Goal: Task Accomplishment & Management: Manage account settings

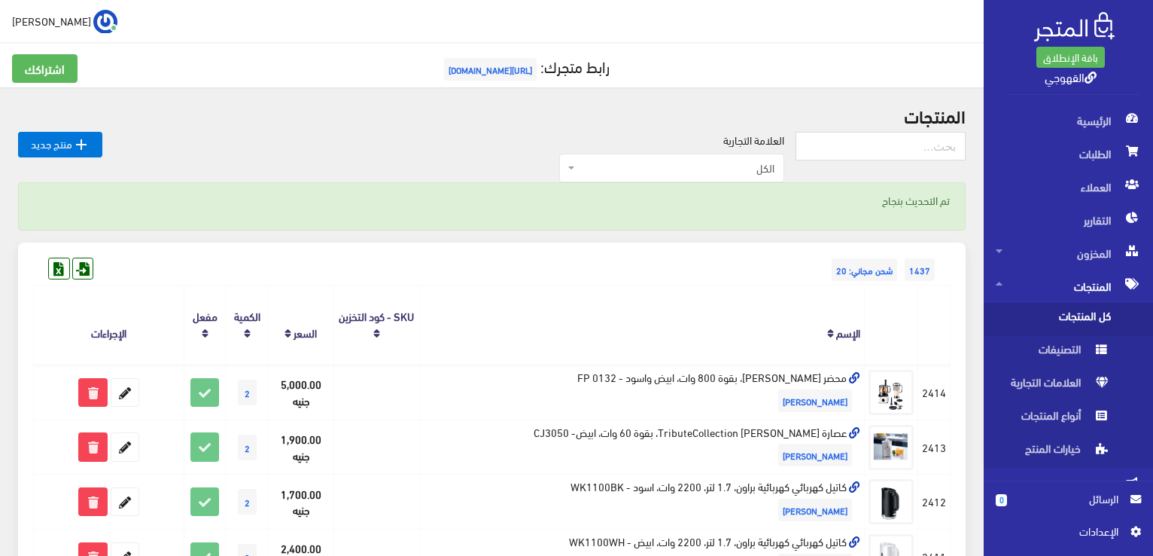
scroll to position [1054, 0]
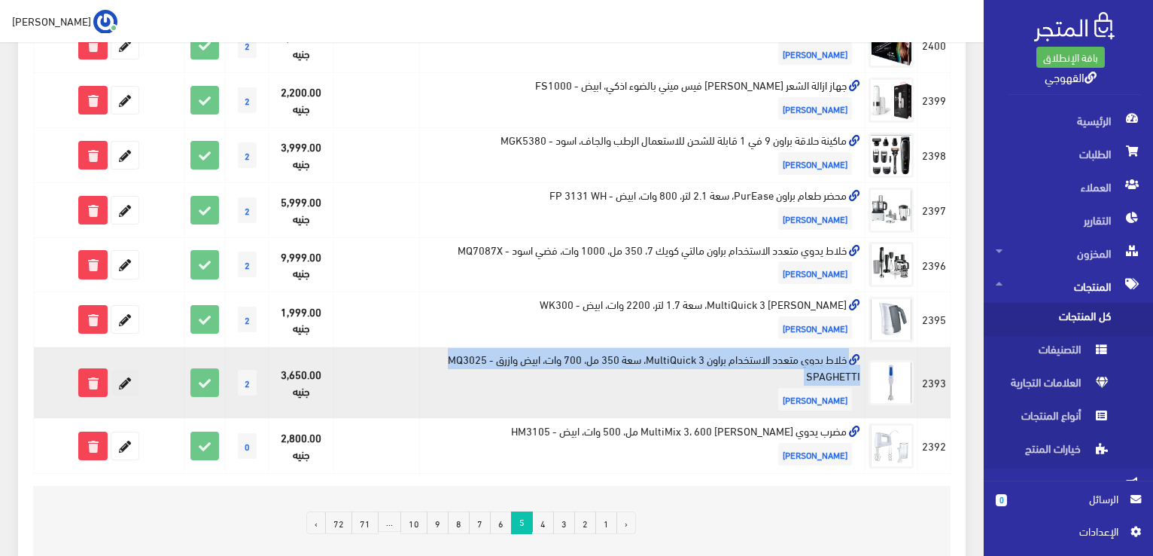
click at [121, 369] on icon at bounding box center [124, 382] width 27 height 27
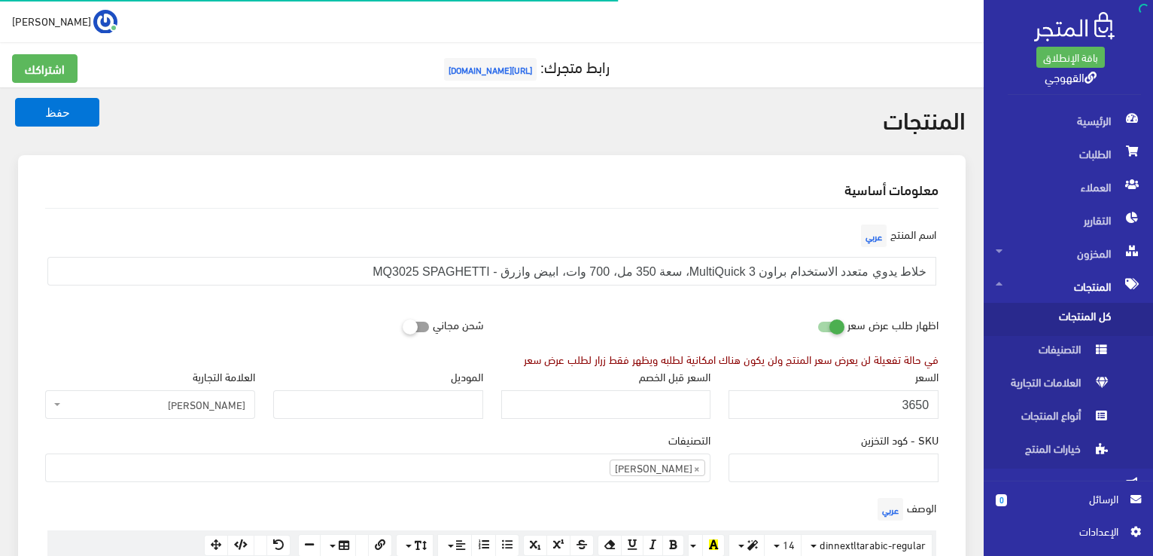
scroll to position [1087, 0]
click at [869, 388] on div "السعر 3650" at bounding box center [834, 392] width 210 height 51
drag, startPoint x: 869, startPoint y: 388, endPoint x: 873, endPoint y: 397, distance: 10.1
click at [873, 397] on div "السعر 3650" at bounding box center [834, 392] width 210 height 51
click at [873, 397] on input "3650" at bounding box center [834, 404] width 210 height 29
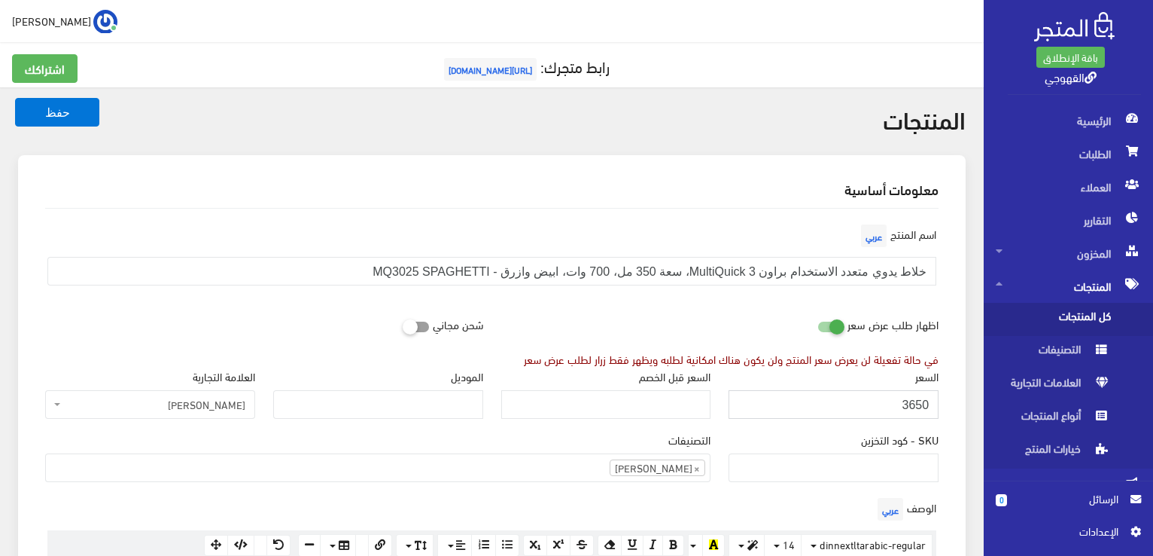
click at [873, 397] on input "3650" at bounding box center [834, 404] width 210 height 29
type input "2500"
click at [15, 98] on button "حفظ" at bounding box center [57, 112] width 84 height 29
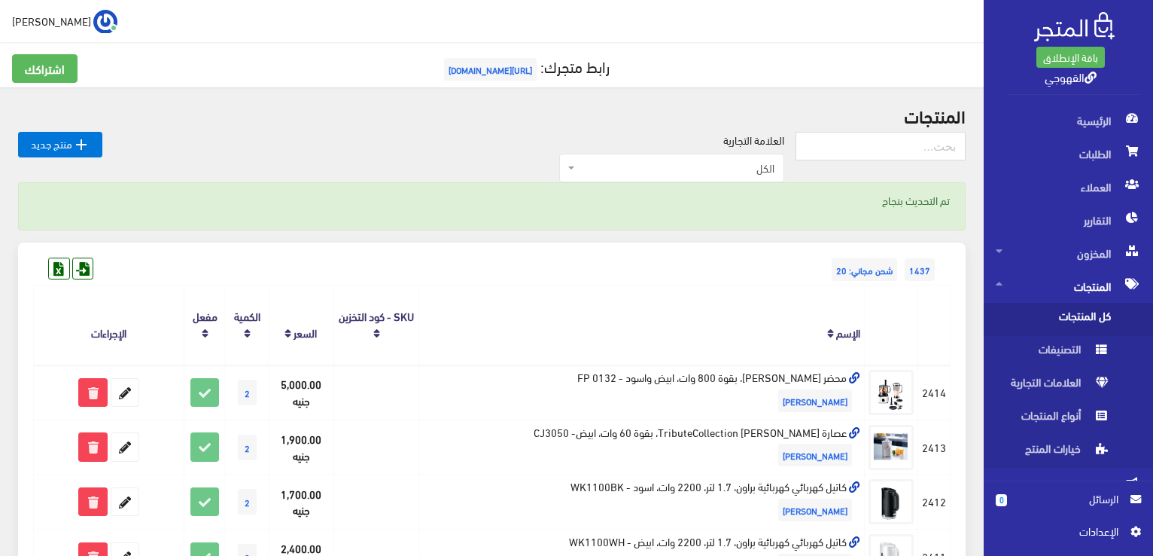
click at [445, 293] on th "الإسم" at bounding box center [641, 324] width 445 height 79
click at [768, 136] on label "العلامة التجارية" at bounding box center [754, 140] width 61 height 17
click at [929, 109] on h2 "المنتجات" at bounding box center [492, 115] width 948 height 20
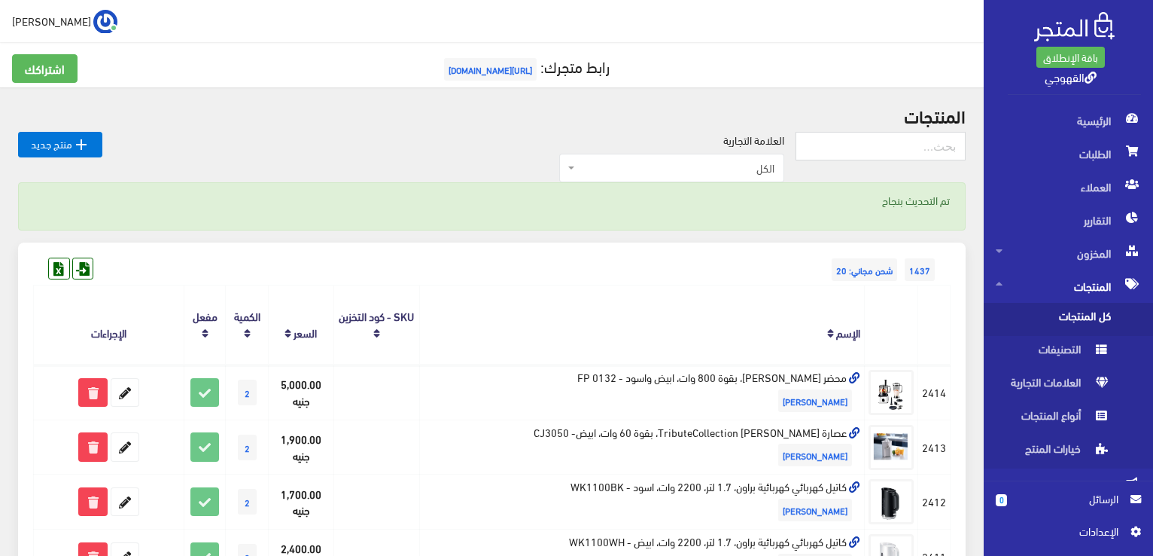
click at [779, 136] on label "العلامة التجارية" at bounding box center [754, 140] width 61 height 17
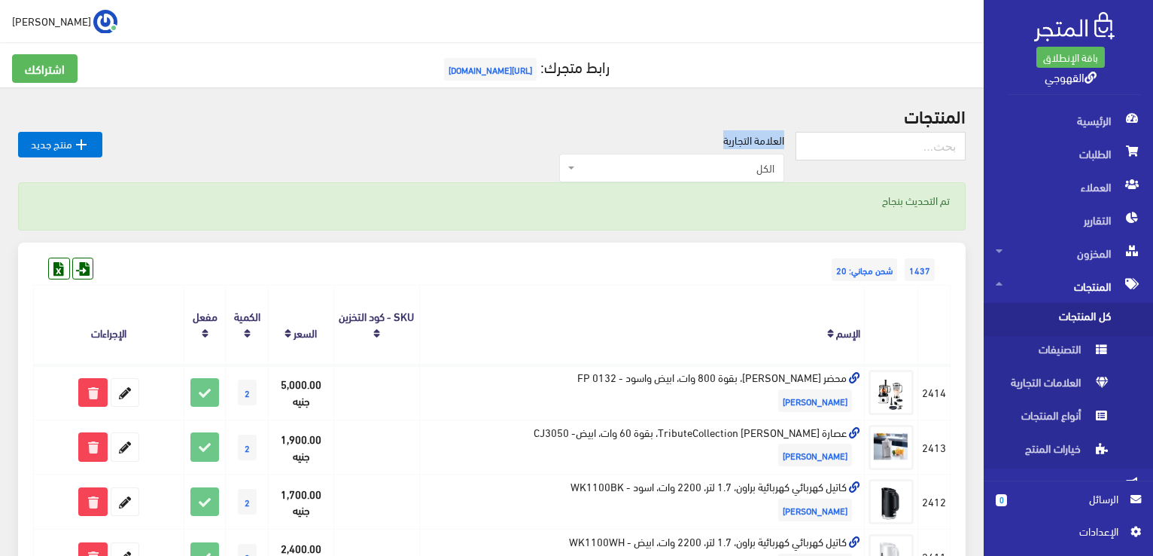
click at [779, 136] on label "العلامة التجارية" at bounding box center [754, 140] width 61 height 17
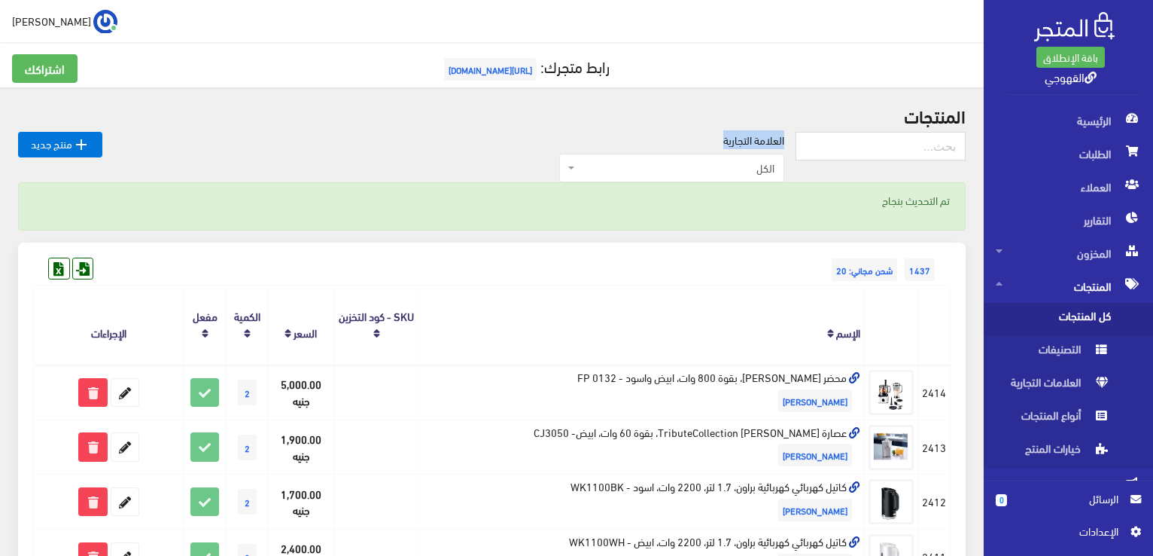
click at [779, 136] on label "العلامة التجارية" at bounding box center [754, 140] width 61 height 17
click at [874, 201] on p "تم التحديث بنجاح" at bounding box center [492, 200] width 916 height 17
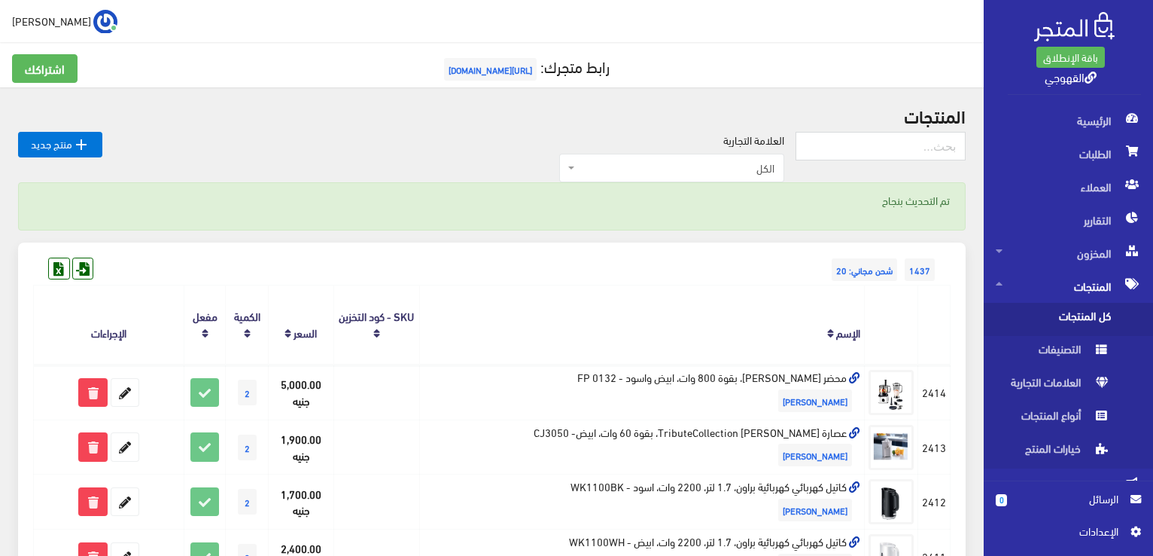
click at [934, 203] on p "تم التحديث بنجاح" at bounding box center [492, 200] width 916 height 17
click at [754, 136] on label "العلامة التجارية" at bounding box center [754, 140] width 61 height 17
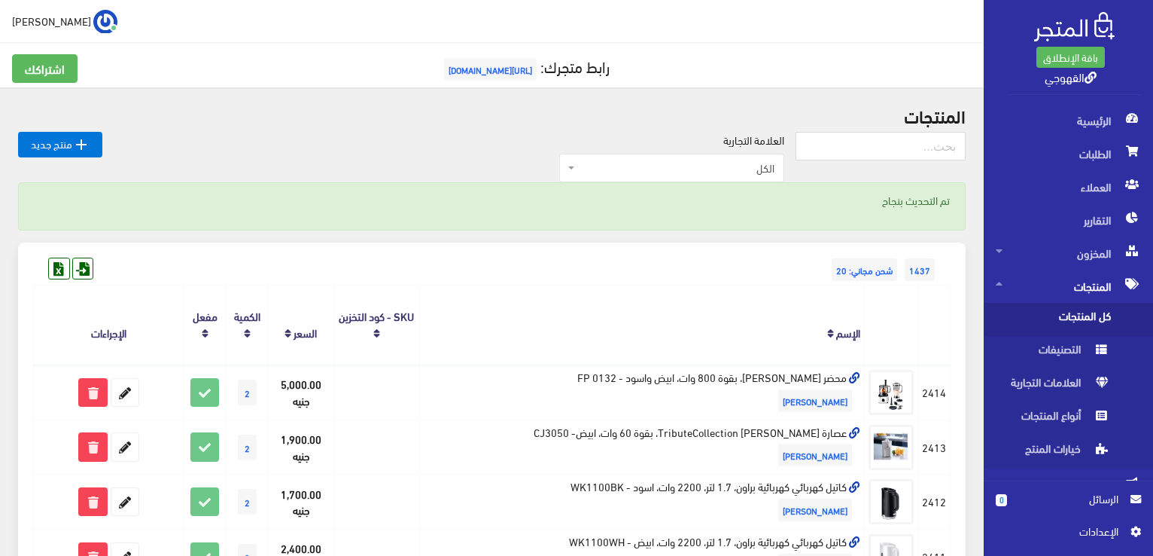
click at [911, 200] on p "تم التحديث بنجاح" at bounding box center [492, 200] width 916 height 17
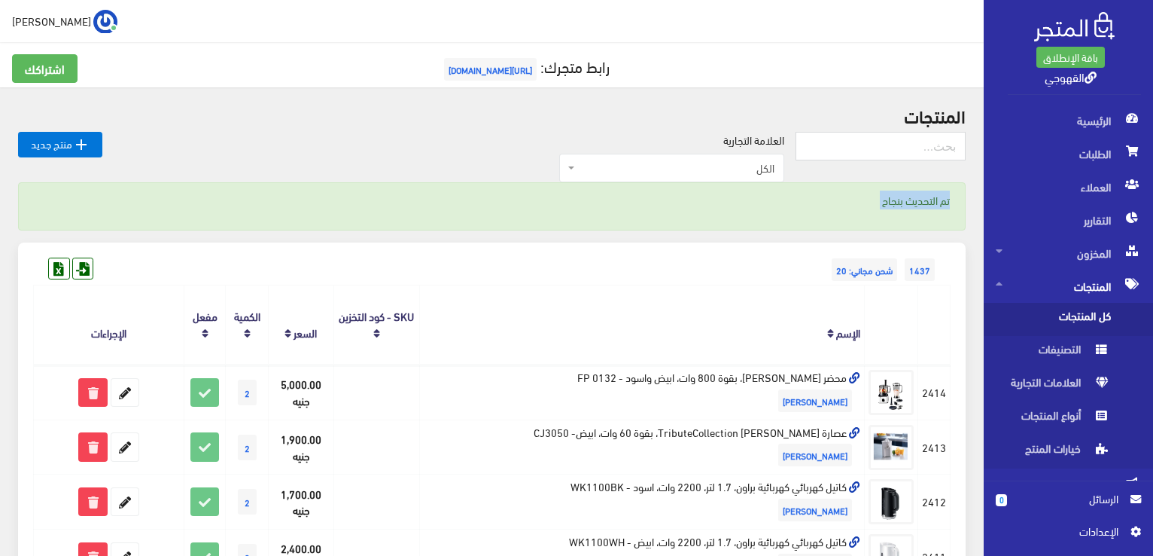
click at [911, 200] on p "تم التحديث بنجاح" at bounding box center [492, 200] width 916 height 17
click at [943, 116] on h2 "المنتجات" at bounding box center [492, 115] width 948 height 20
click at [1105, 118] on span "الرئيسية" at bounding box center [1068, 120] width 145 height 33
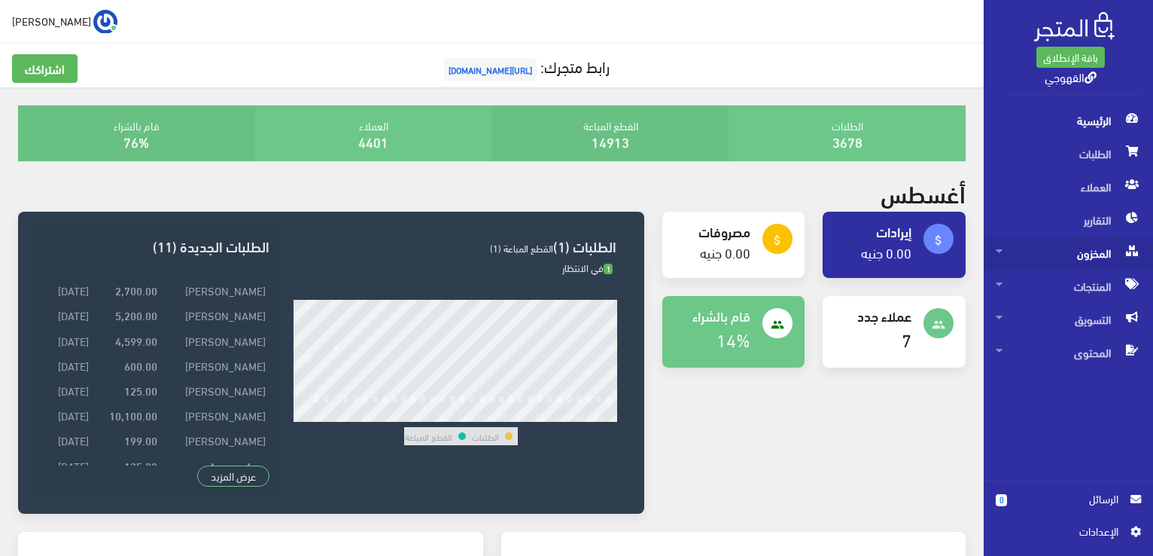
click at [1108, 243] on span "المخزون" at bounding box center [1068, 252] width 145 height 33
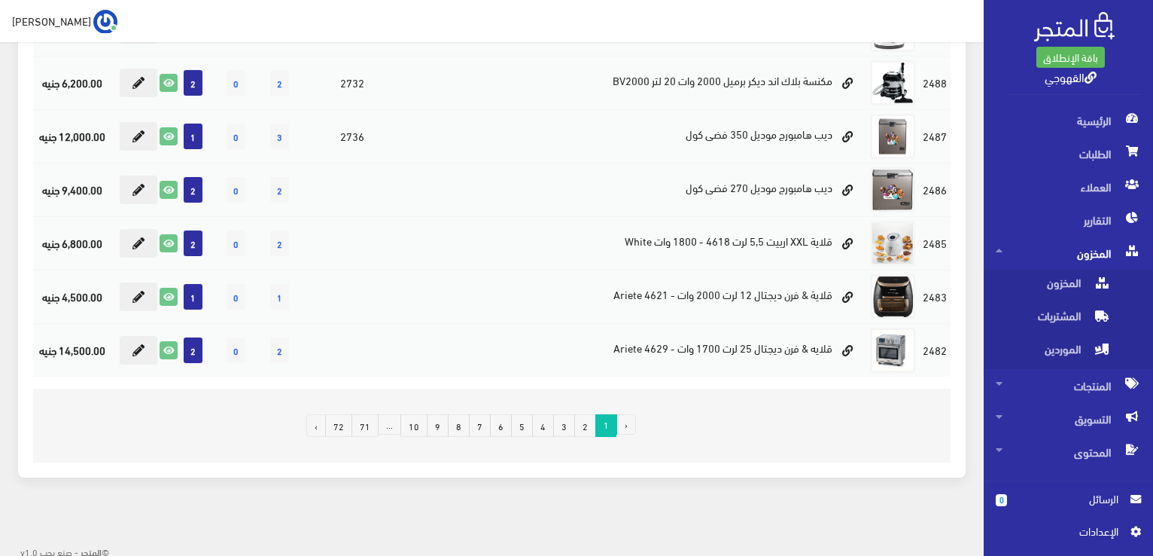
scroll to position [988, 0]
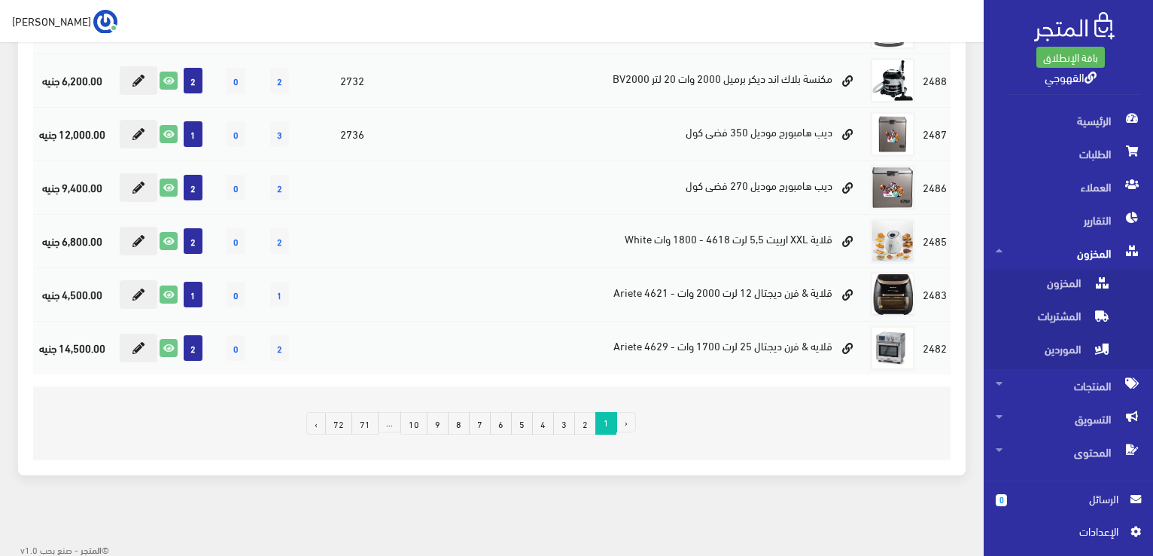
click at [526, 418] on link "5" at bounding box center [522, 423] width 22 height 23
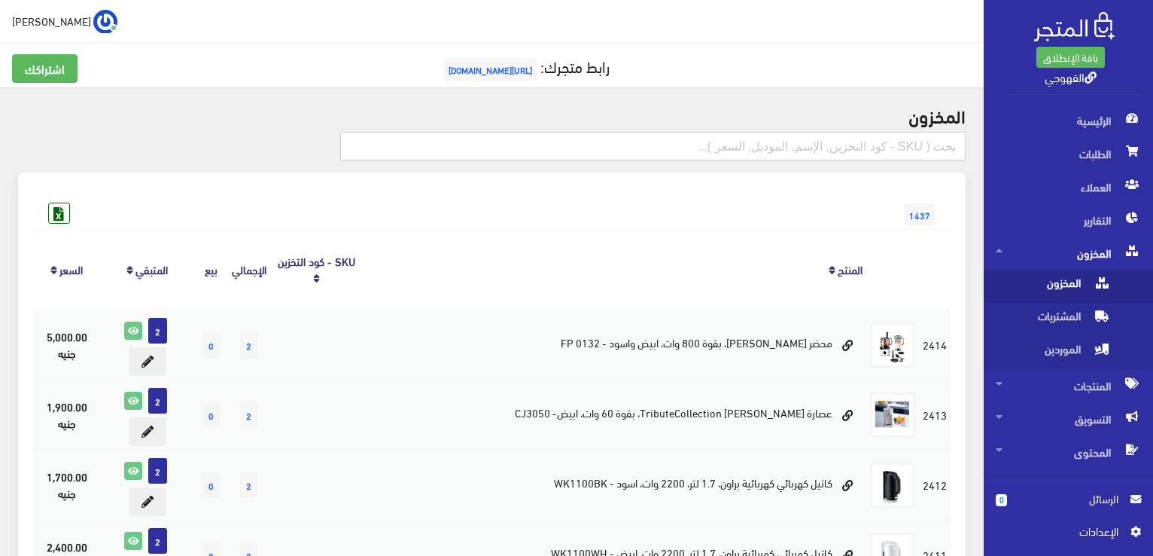
click at [788, 136] on input "text" at bounding box center [653, 146] width 626 height 29
click at [928, 212] on span "1437" at bounding box center [920, 214] width 30 height 23
drag, startPoint x: 882, startPoint y: 268, endPoint x: 831, endPoint y: 255, distance: 52.8
click at [831, 255] on tr "المنتج SKU - كود التخزين اﻹجمالي بيع المتبقي السعر" at bounding box center [492, 269] width 918 height 79
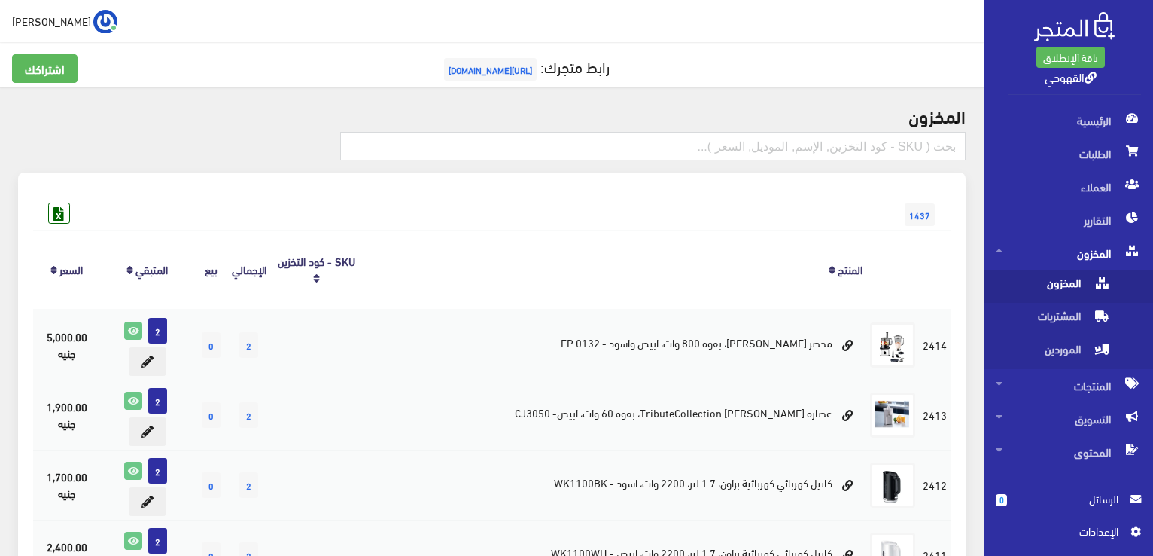
click at [916, 211] on span "1437" at bounding box center [920, 214] width 30 height 23
click at [955, 124] on h2 "المخزون" at bounding box center [492, 115] width 948 height 20
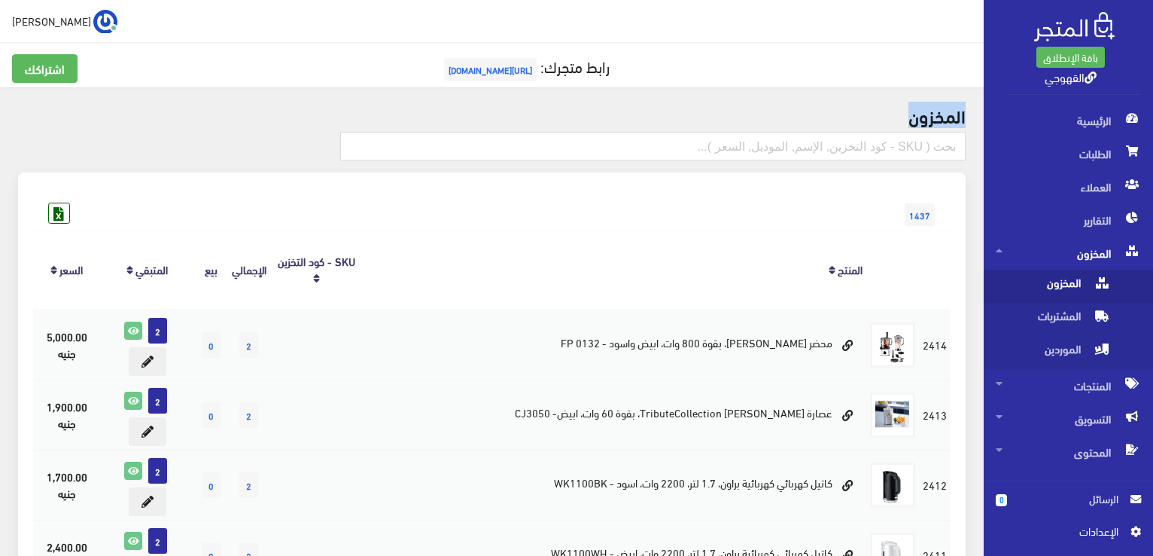
click at [955, 124] on h2 "المخزون" at bounding box center [492, 115] width 948 height 20
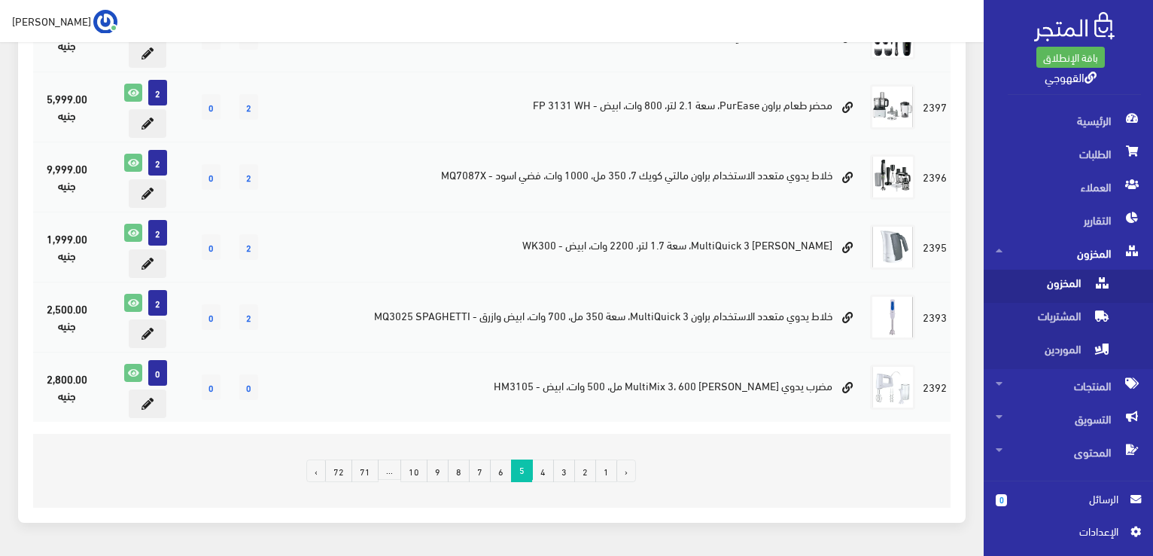
scroll to position [1330, 0]
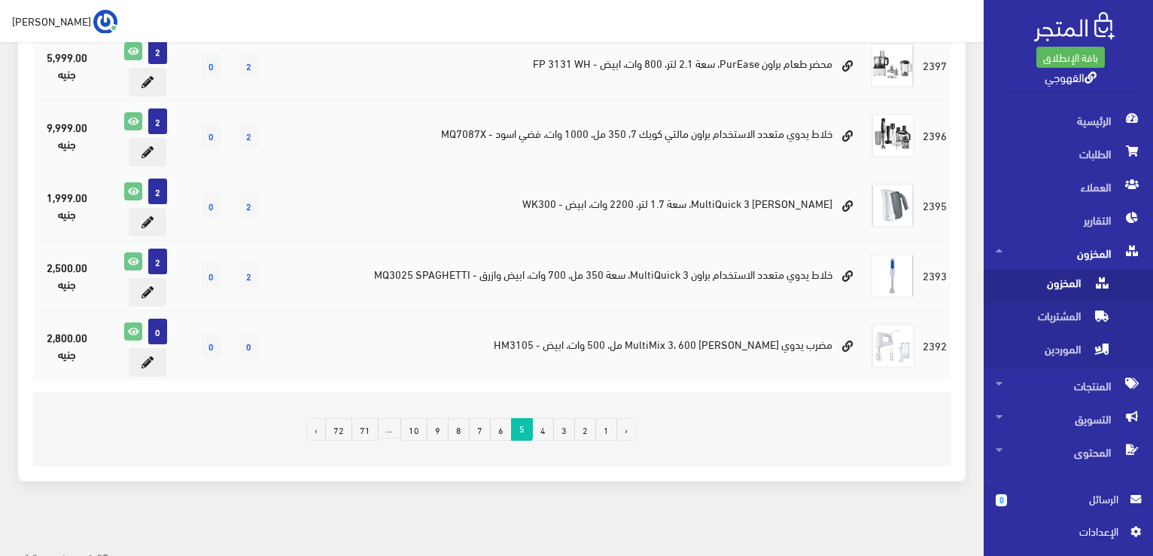
click at [501, 425] on link "6" at bounding box center [501, 429] width 22 height 23
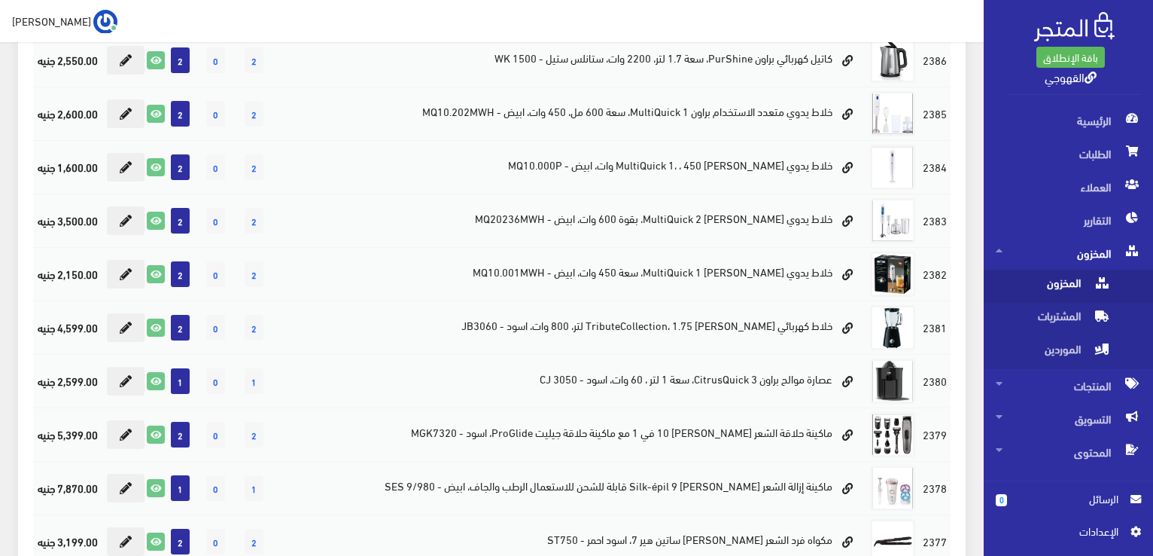
scroll to position [542, 0]
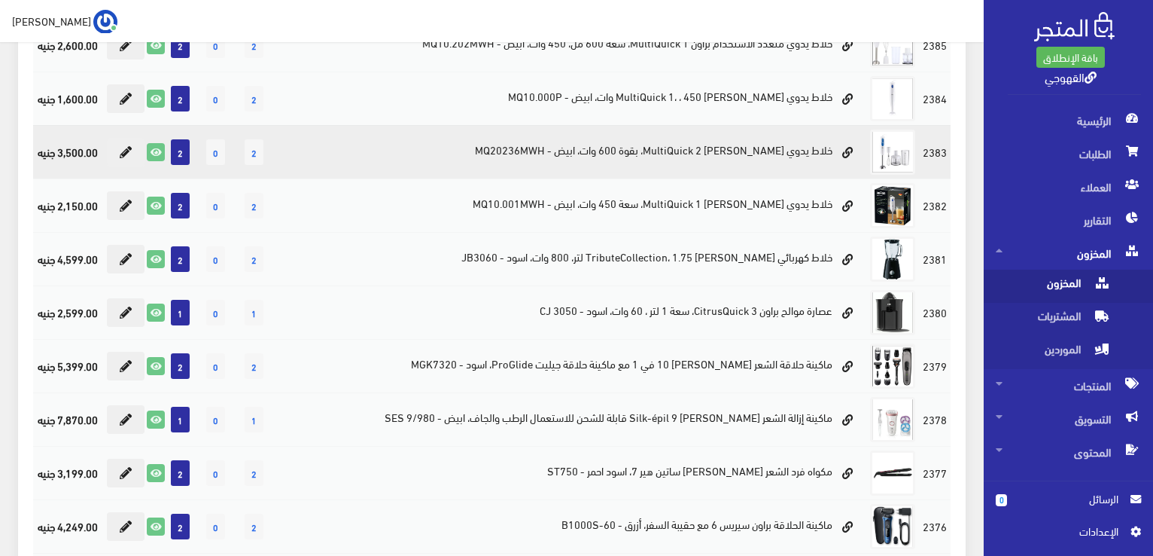
click at [705, 148] on td "خلاط يدوي [PERSON_NAME] MultiQuick 2، بقوة 600 وات، ابيض - MQ20236MWH" at bounding box center [619, 151] width 495 height 53
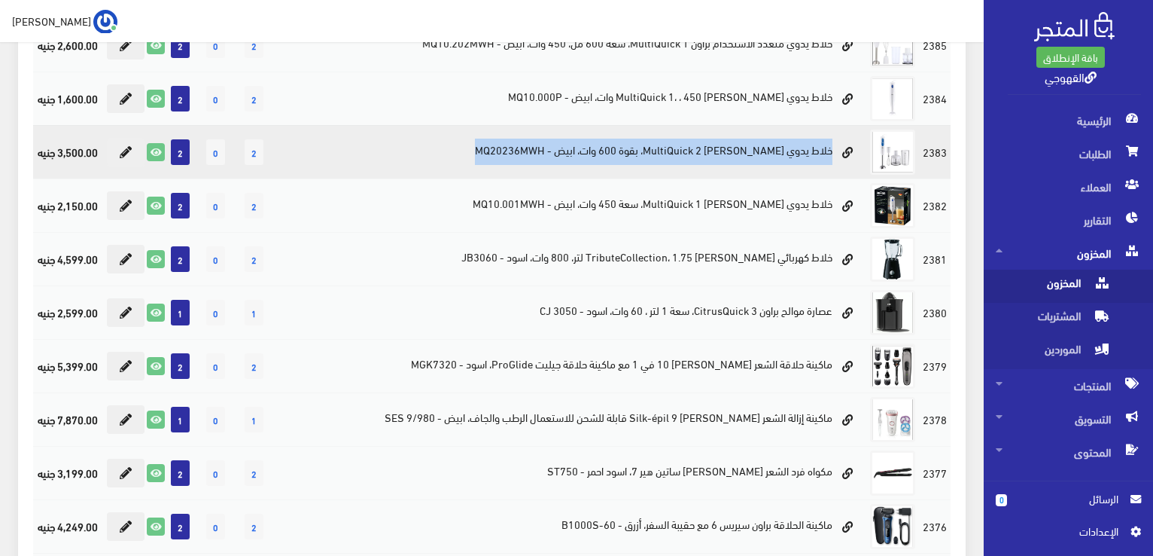
click at [705, 148] on td "خلاط يدوي [PERSON_NAME] MultiQuick 2، بقوة 600 وات، ابيض - MQ20236MWH" at bounding box center [619, 151] width 495 height 53
copy tr "خلاط يدوي [PERSON_NAME] MultiQuick 2، بقوة 600 وات، ابيض - MQ20236MWH"
